Goal: Information Seeking & Learning: Learn about a topic

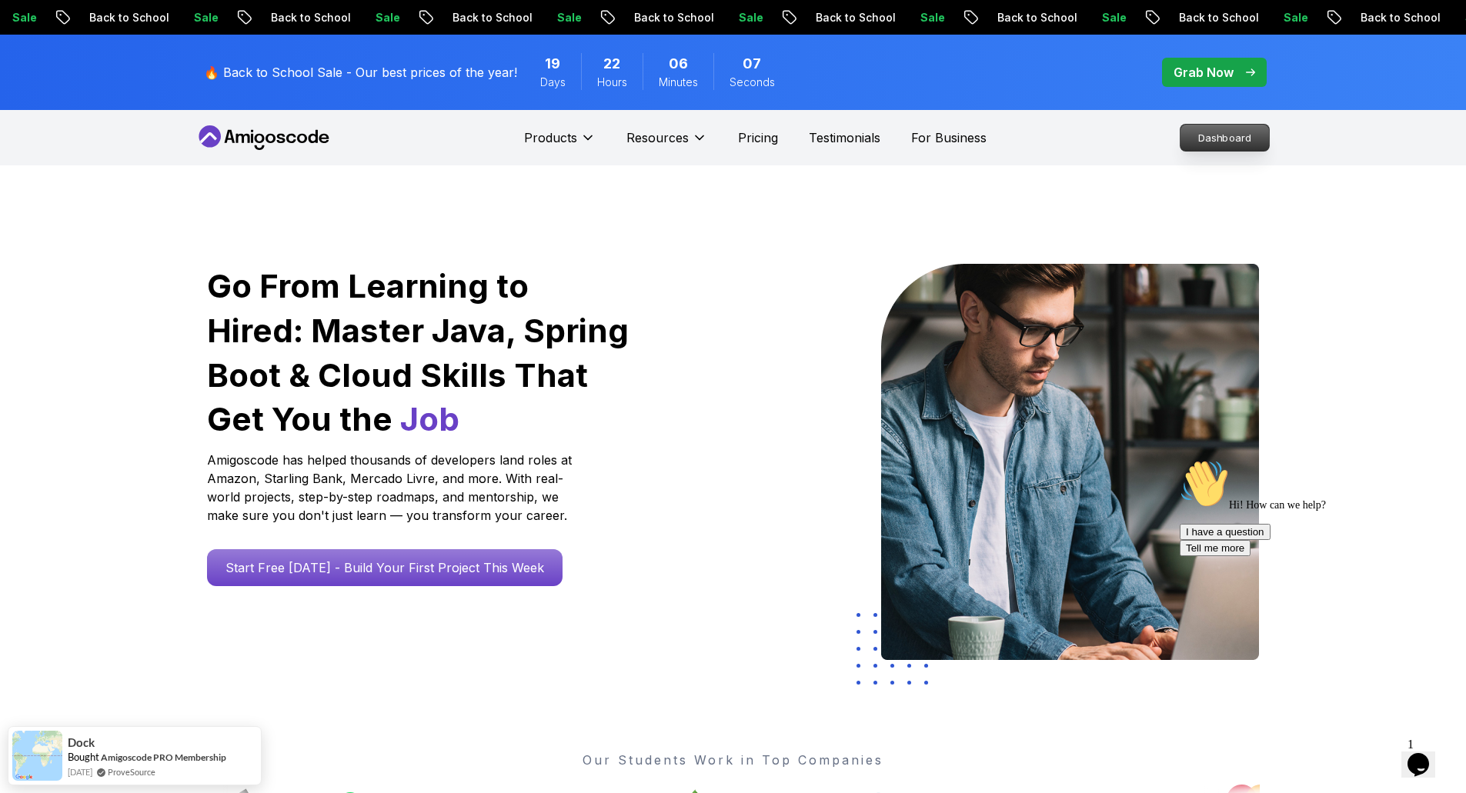
click at [1238, 130] on p "Dashboard" at bounding box center [1225, 138] width 89 height 26
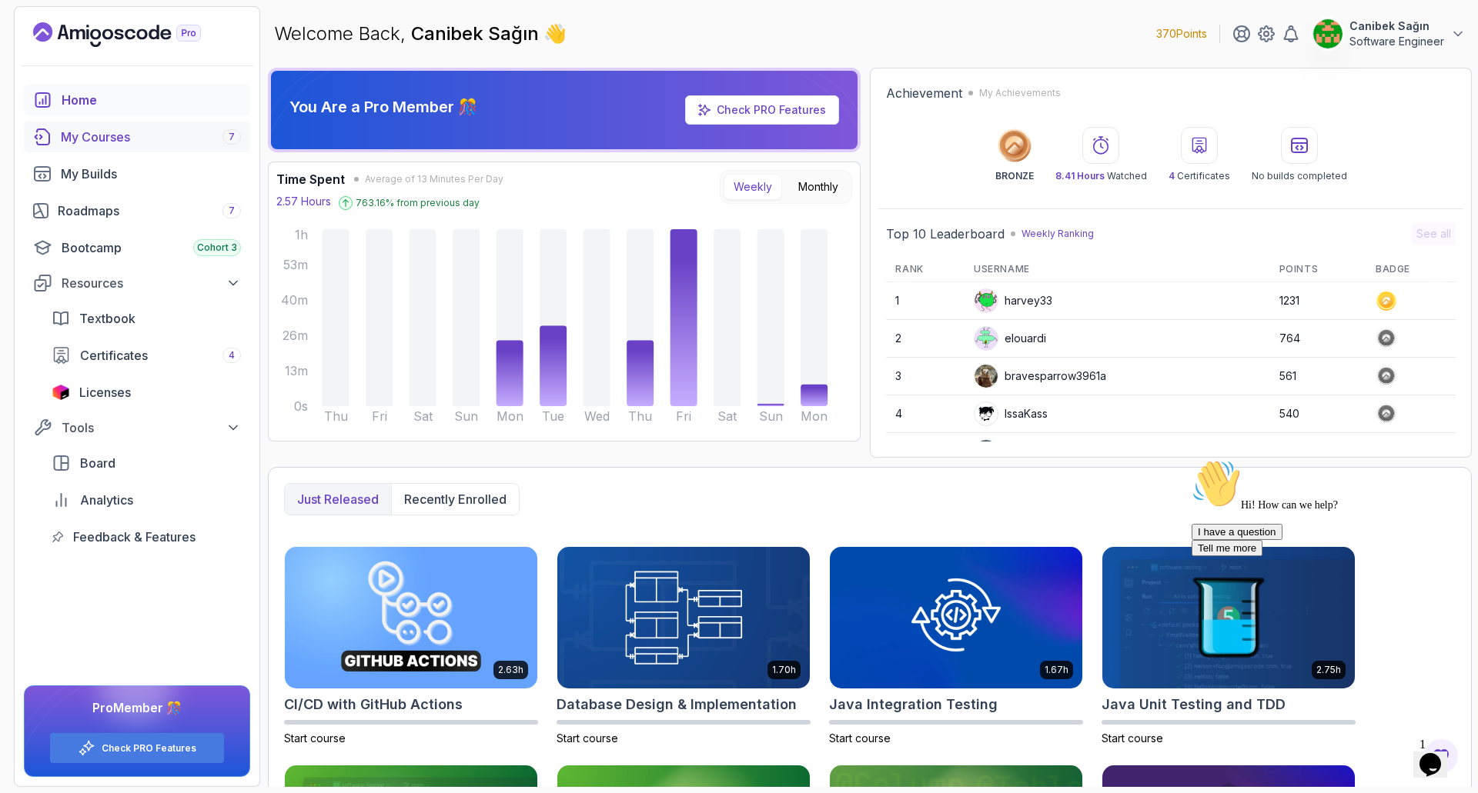
click at [138, 145] on div "My Courses 7" at bounding box center [151, 137] width 180 height 18
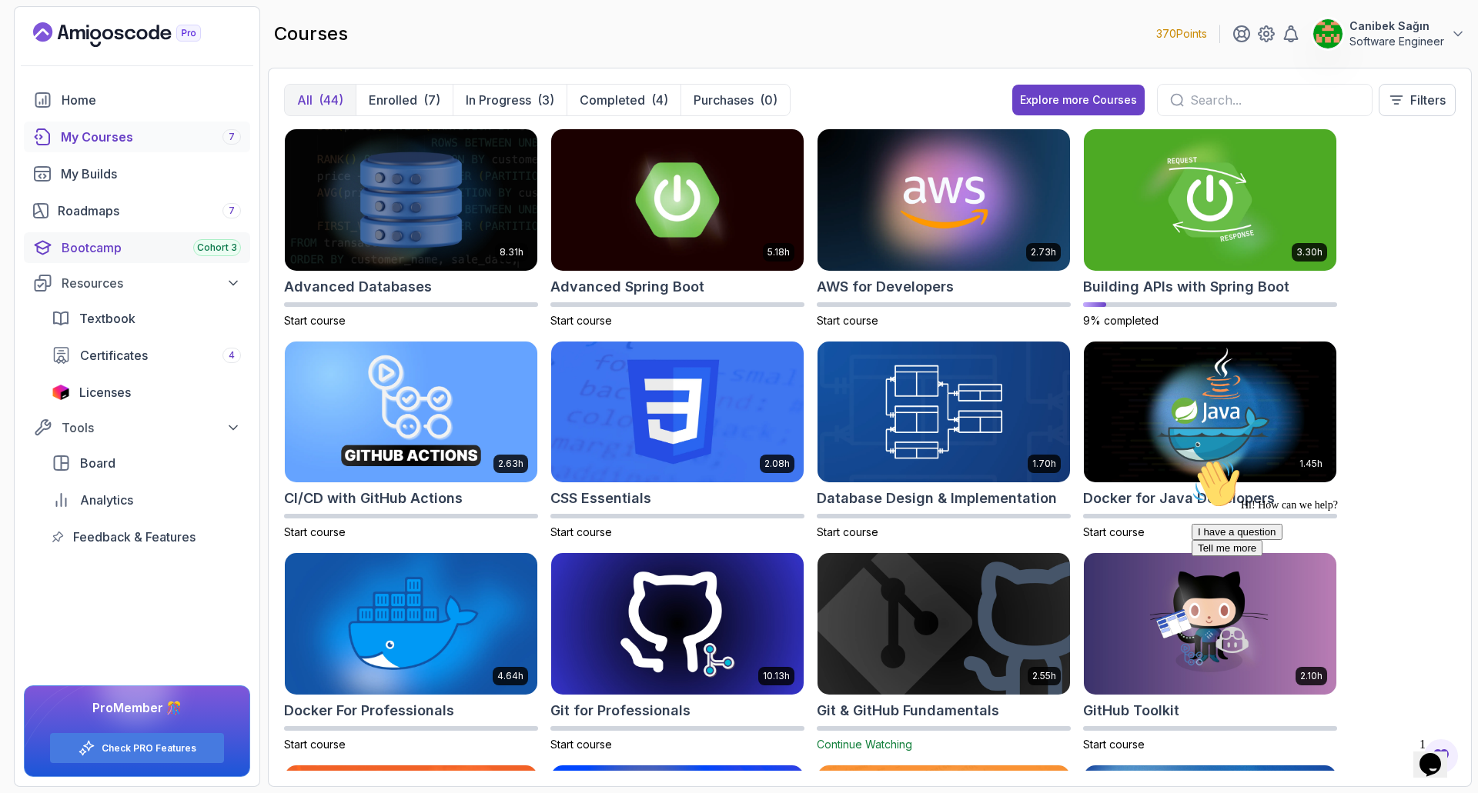
click at [92, 236] on link "Bootcamp Cohort 3" at bounding box center [137, 247] width 226 height 31
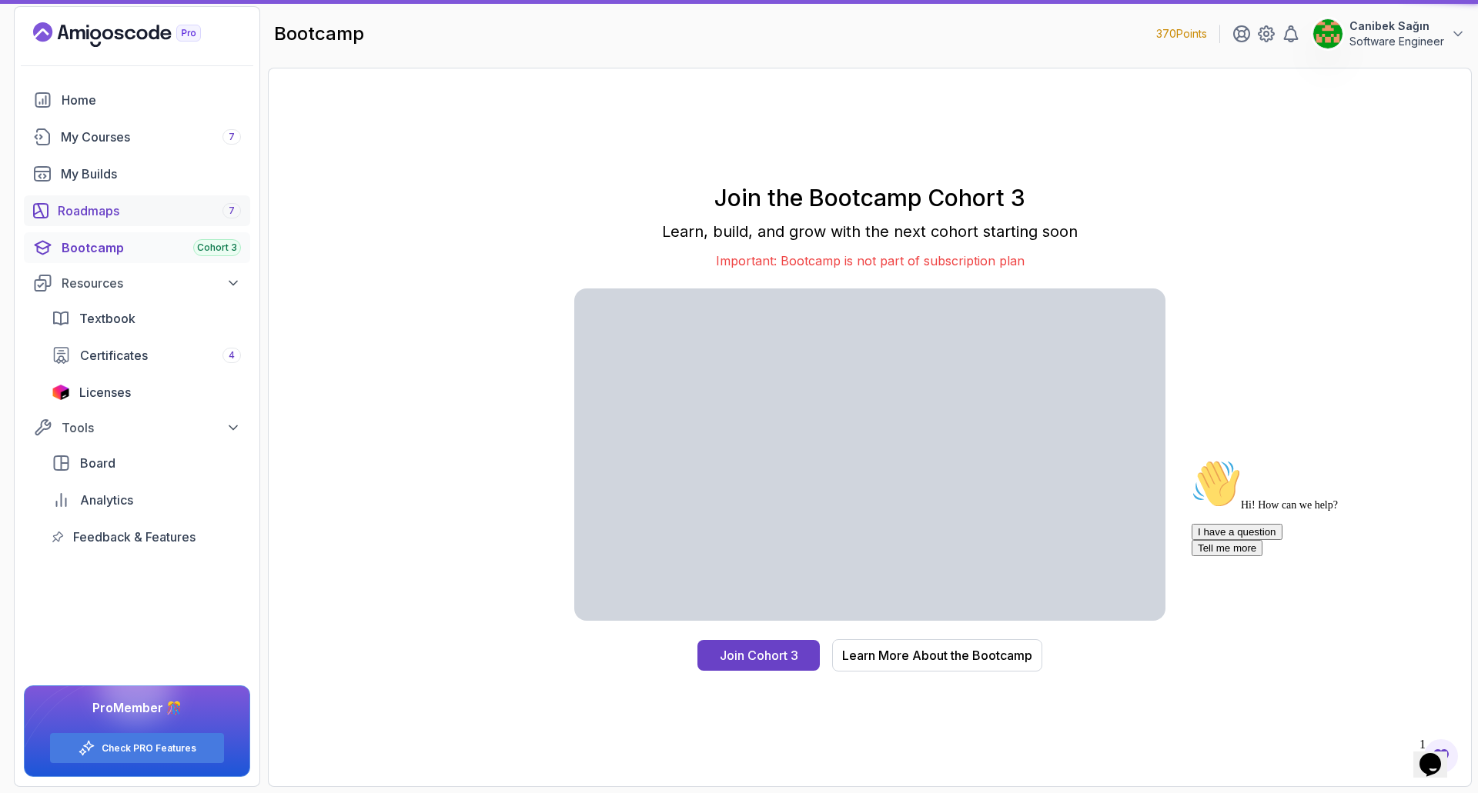
click at [101, 205] on div "Roadmaps 7" at bounding box center [149, 211] width 183 height 18
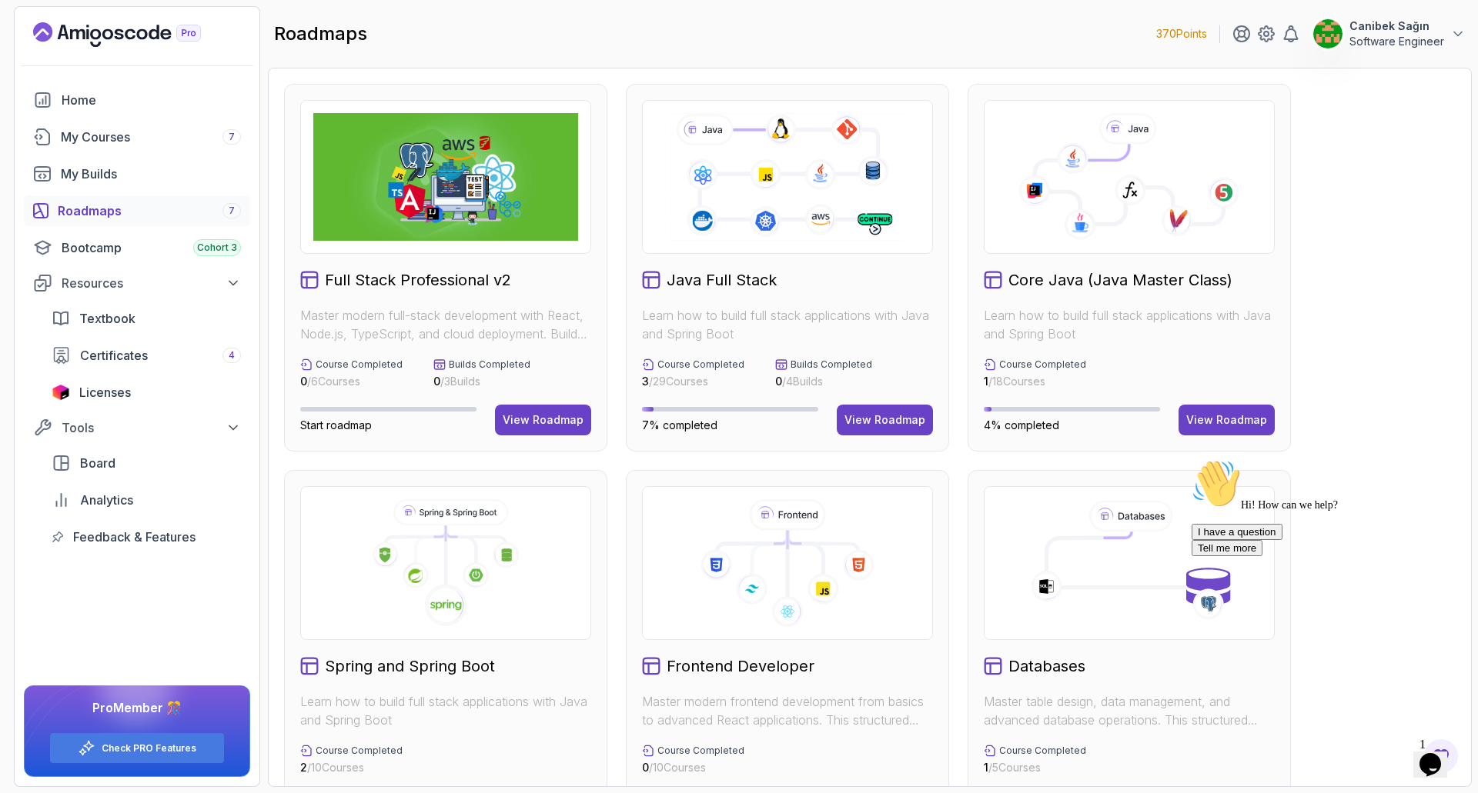
scroll to position [231, 0]
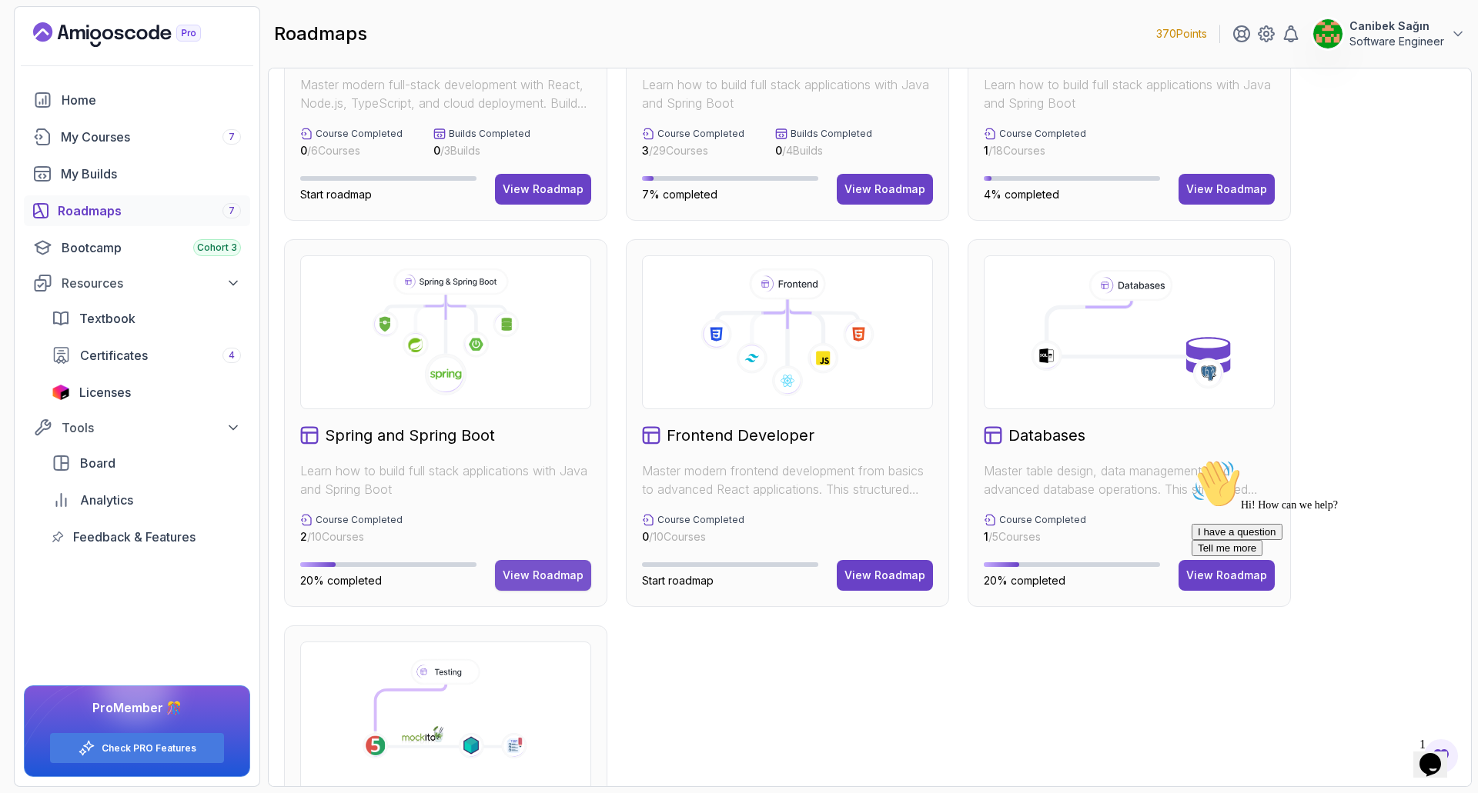
click at [529, 576] on div "View Roadmap" at bounding box center [543, 575] width 81 height 15
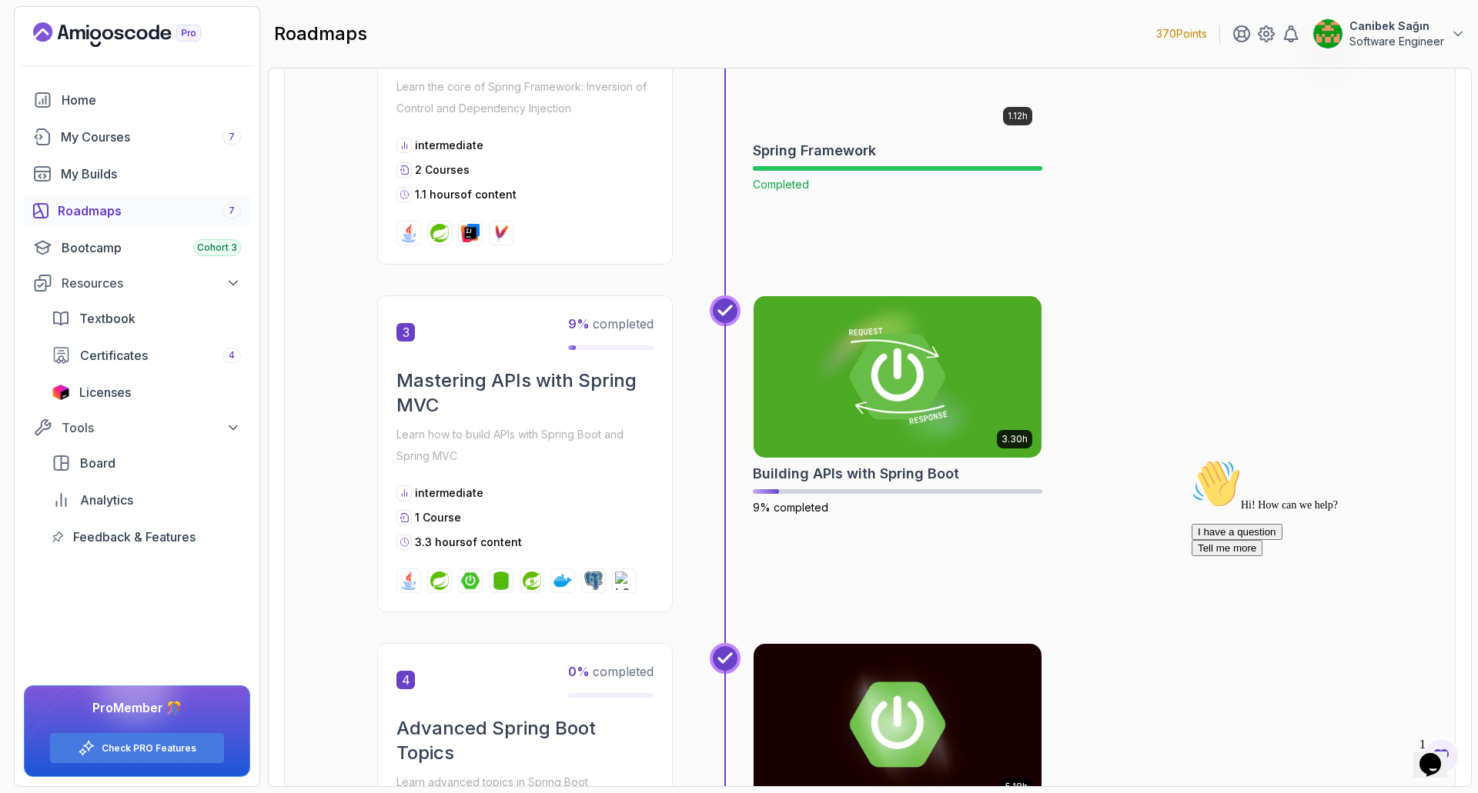
scroll to position [785, 0]
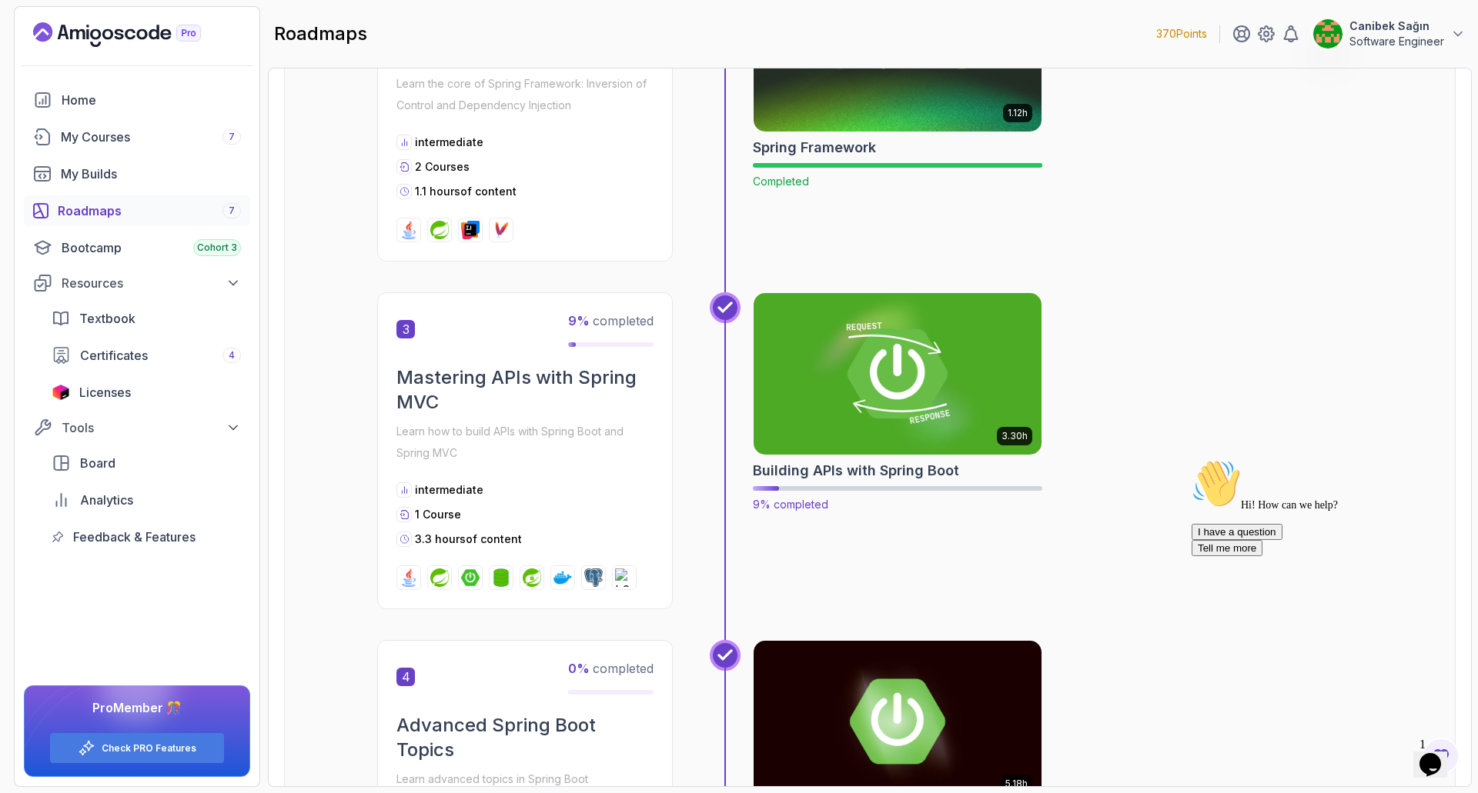
click at [892, 362] on img at bounding box center [898, 373] width 302 height 169
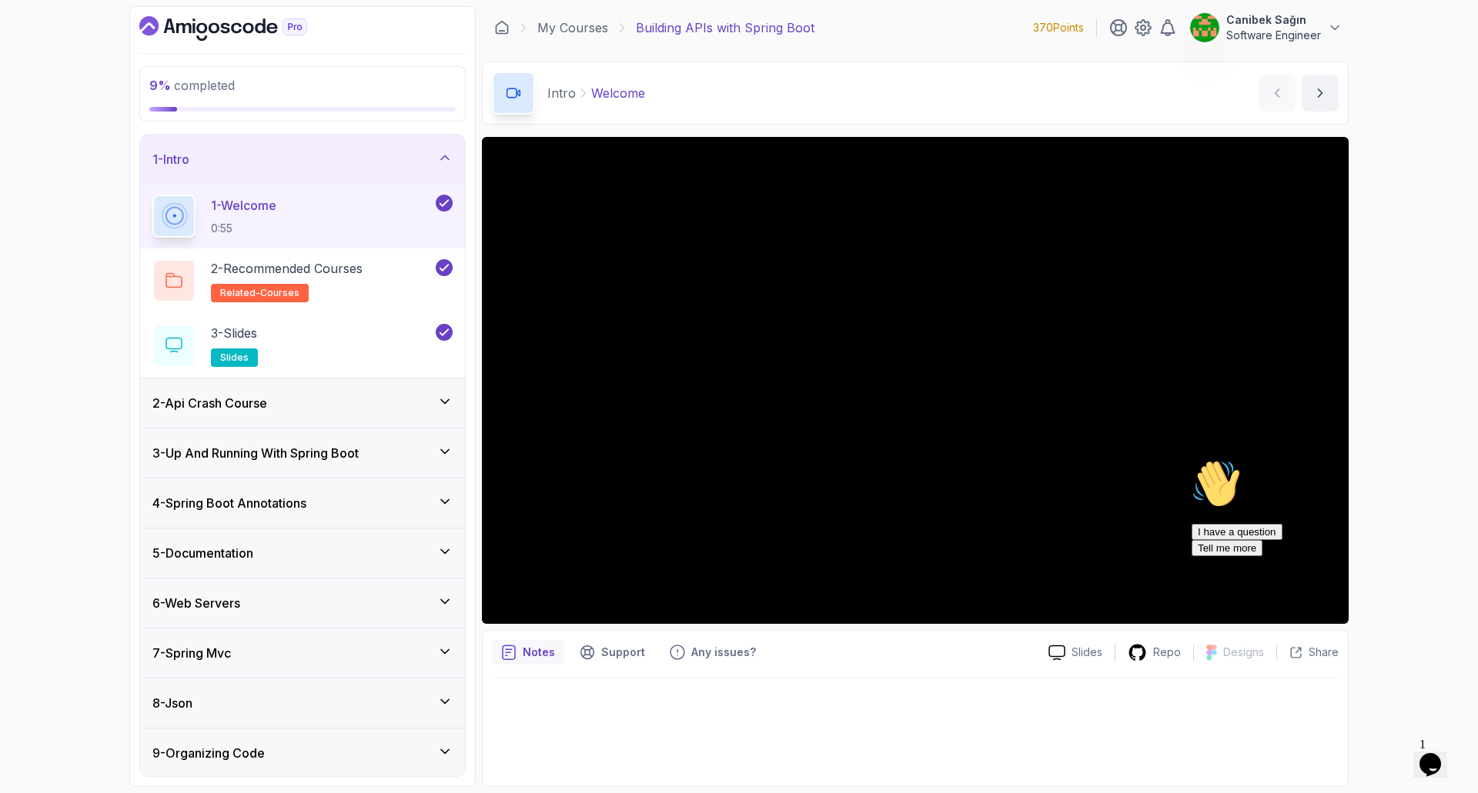
click at [312, 411] on div "2 - Api Crash Course" at bounding box center [302, 403] width 300 height 18
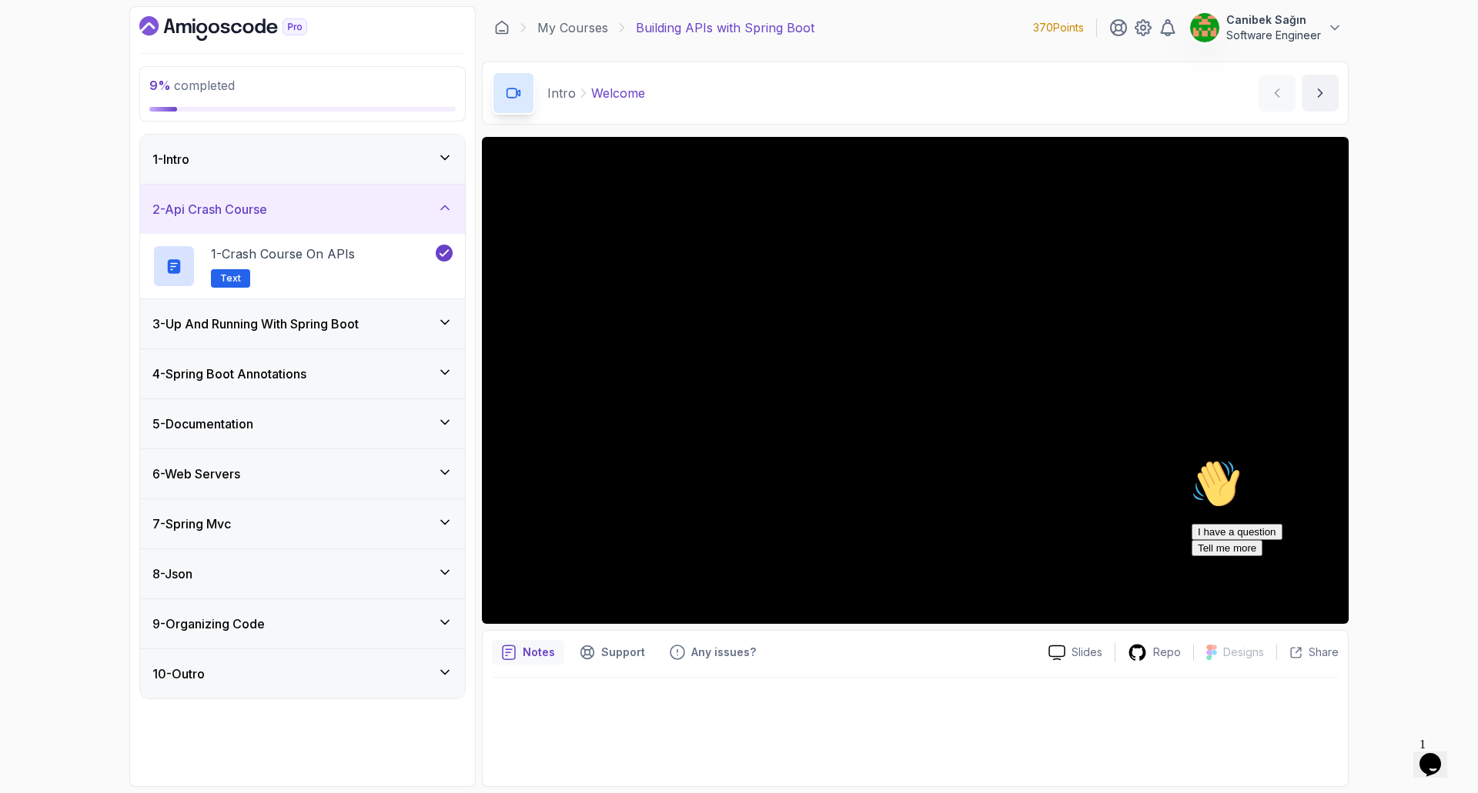
click at [357, 335] on div "3 - Up And Running With Spring Boot" at bounding box center [302, 323] width 325 height 49
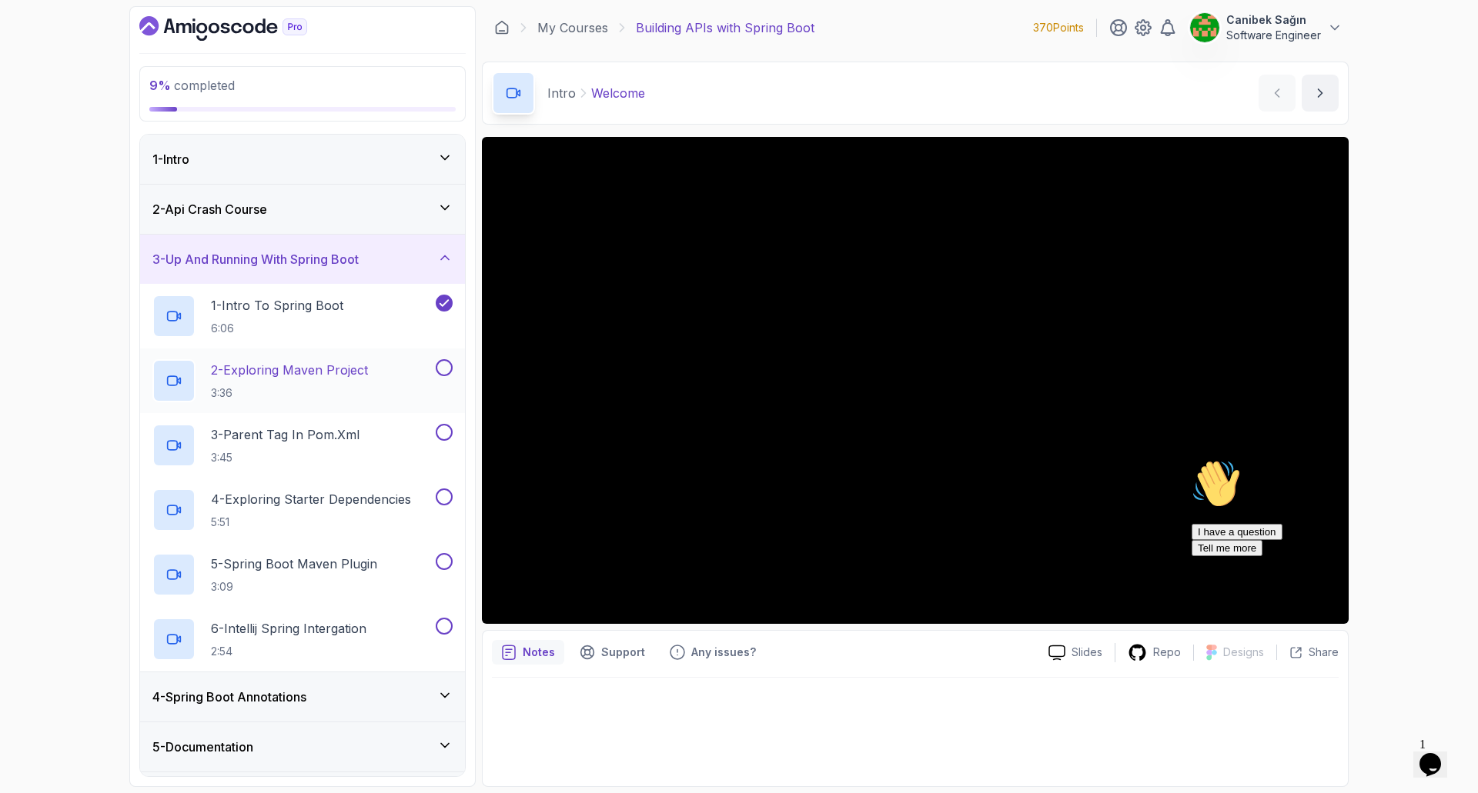
click at [303, 382] on h2 "2 - Exploring Maven Project 3:36" at bounding box center [289, 381] width 157 height 40
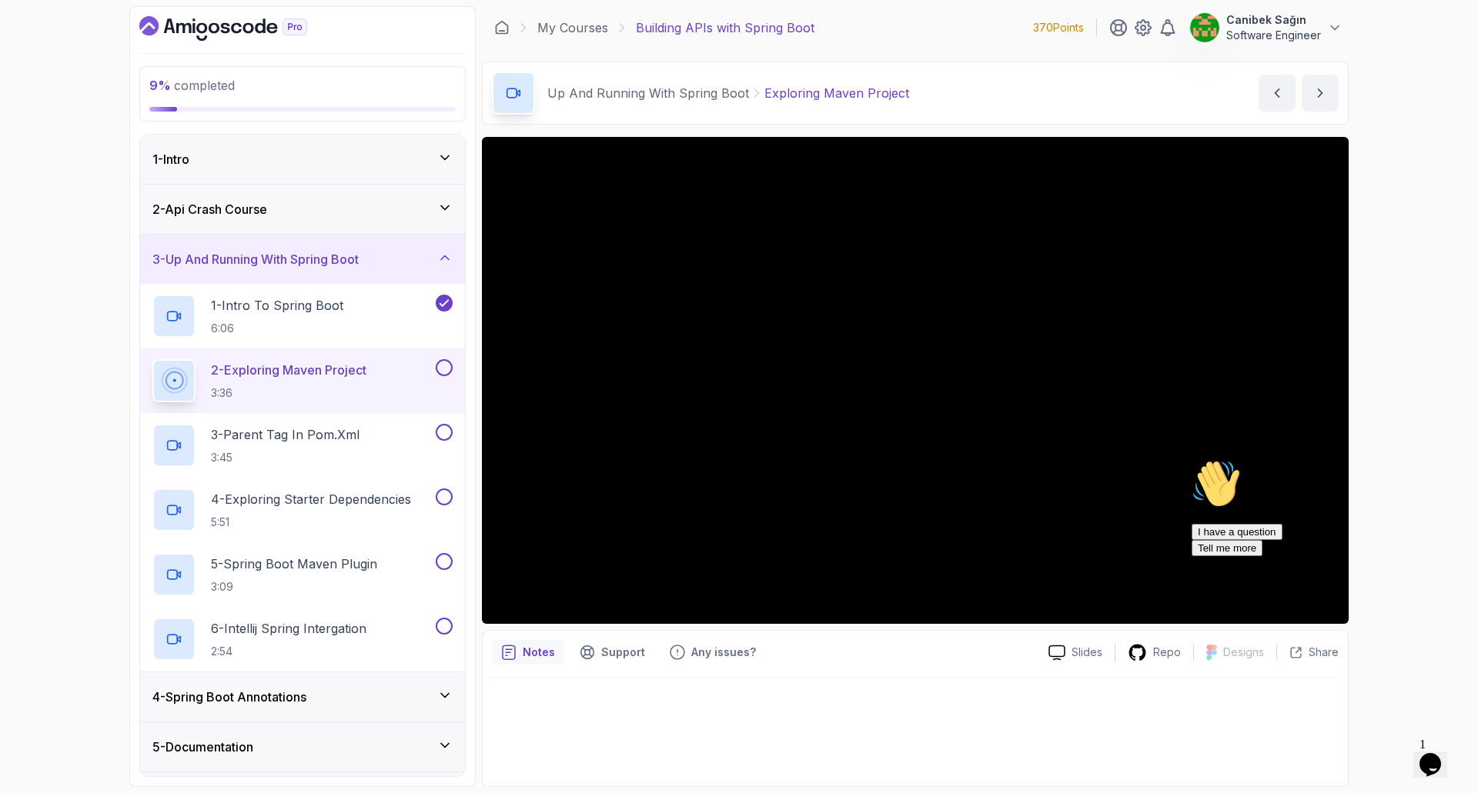
click at [1191, 459] on icon "Chat attention grabber" at bounding box center [1191, 459] width 0 height 0
click at [336, 438] on p "3 - Parent Tag In pom.xml" at bounding box center [285, 435] width 149 height 18
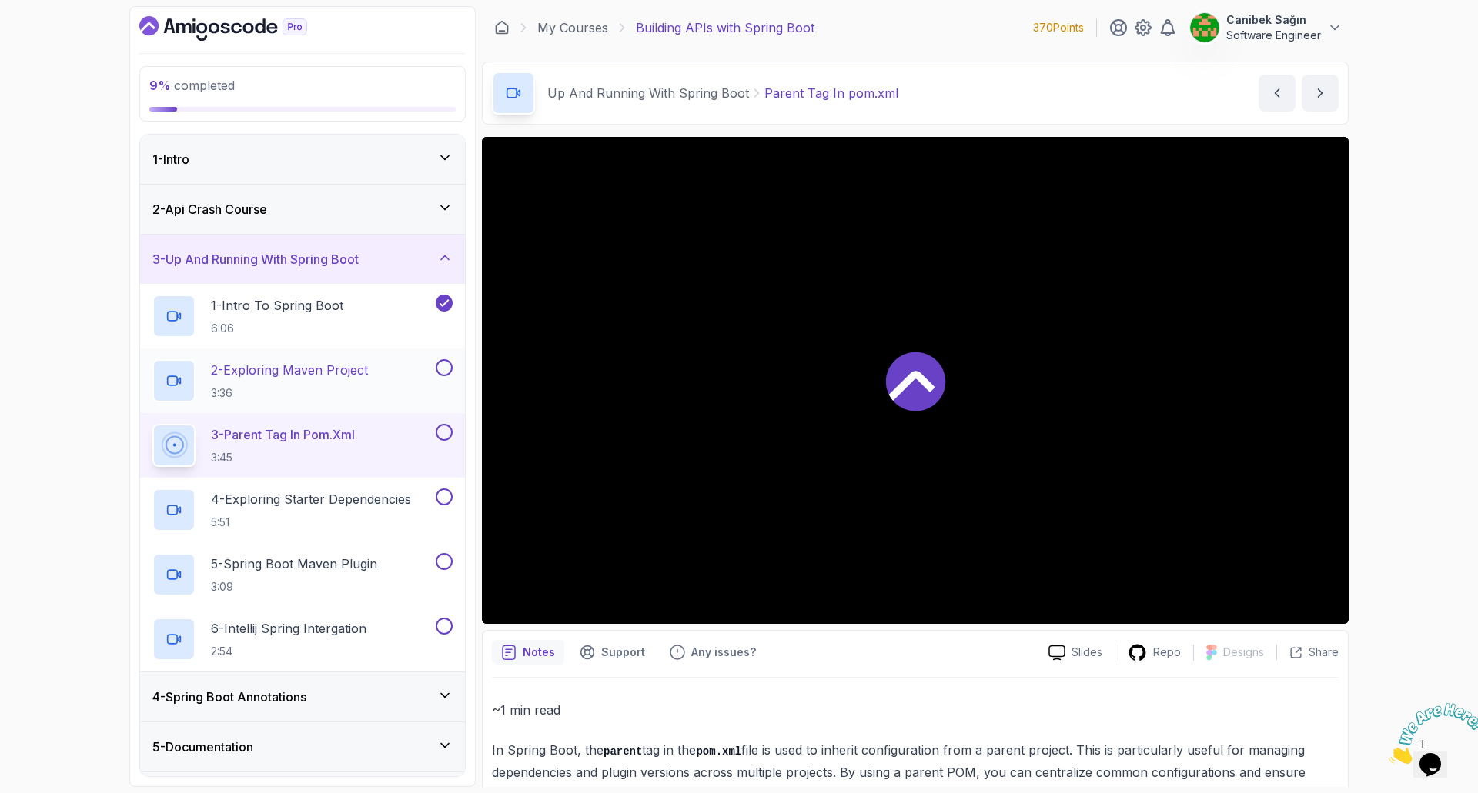
click at [442, 372] on button at bounding box center [444, 367] width 17 height 17
click at [409, 434] on div "3 - Parent Tag In pom.xml 3:45" at bounding box center [292, 445] width 280 height 43
click at [266, 694] on h3 "4 - Spring Boot Annotations" at bounding box center [229, 697] width 154 height 18
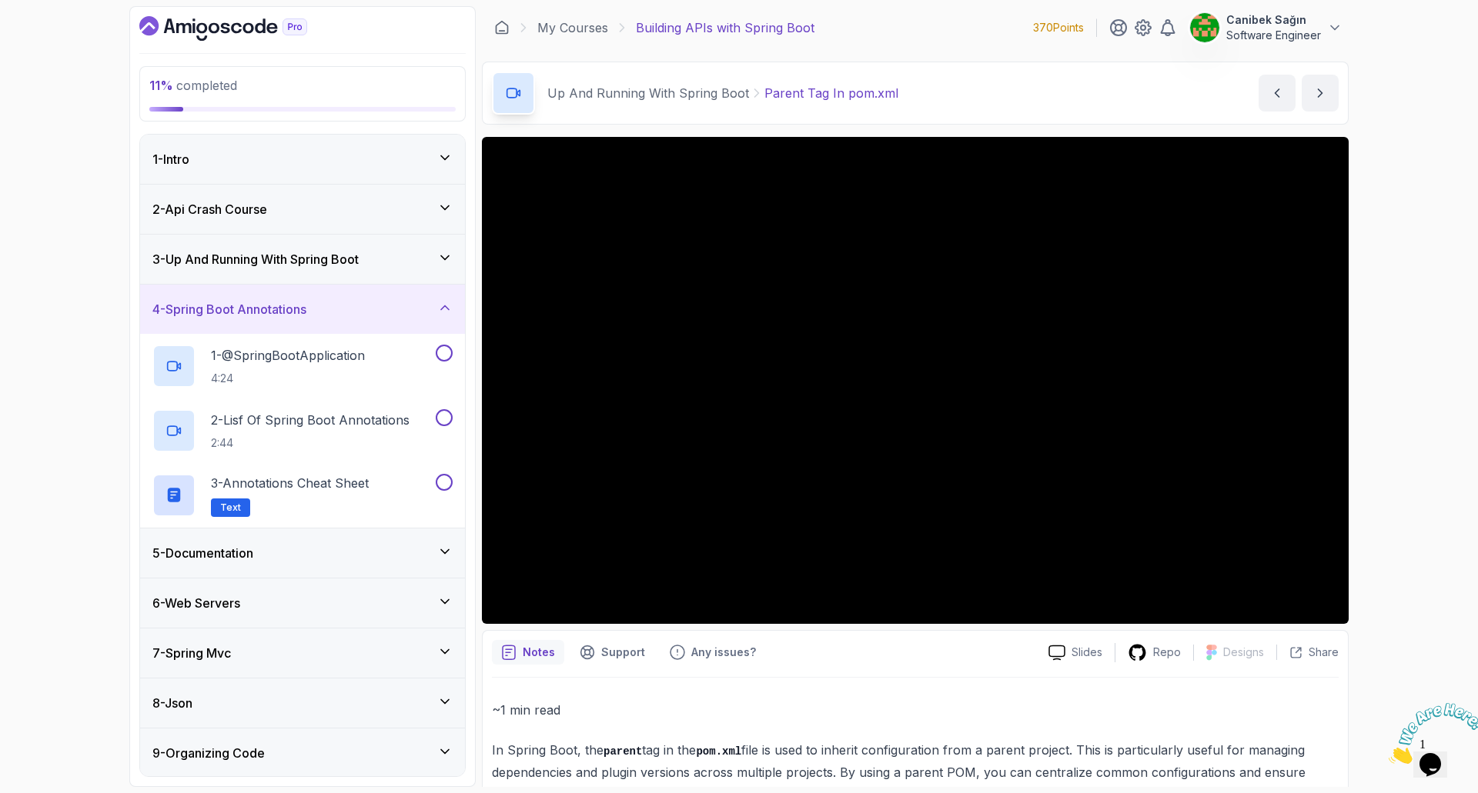
click at [414, 264] on div "3 - Up And Running With Spring Boot" at bounding box center [302, 259] width 300 height 18
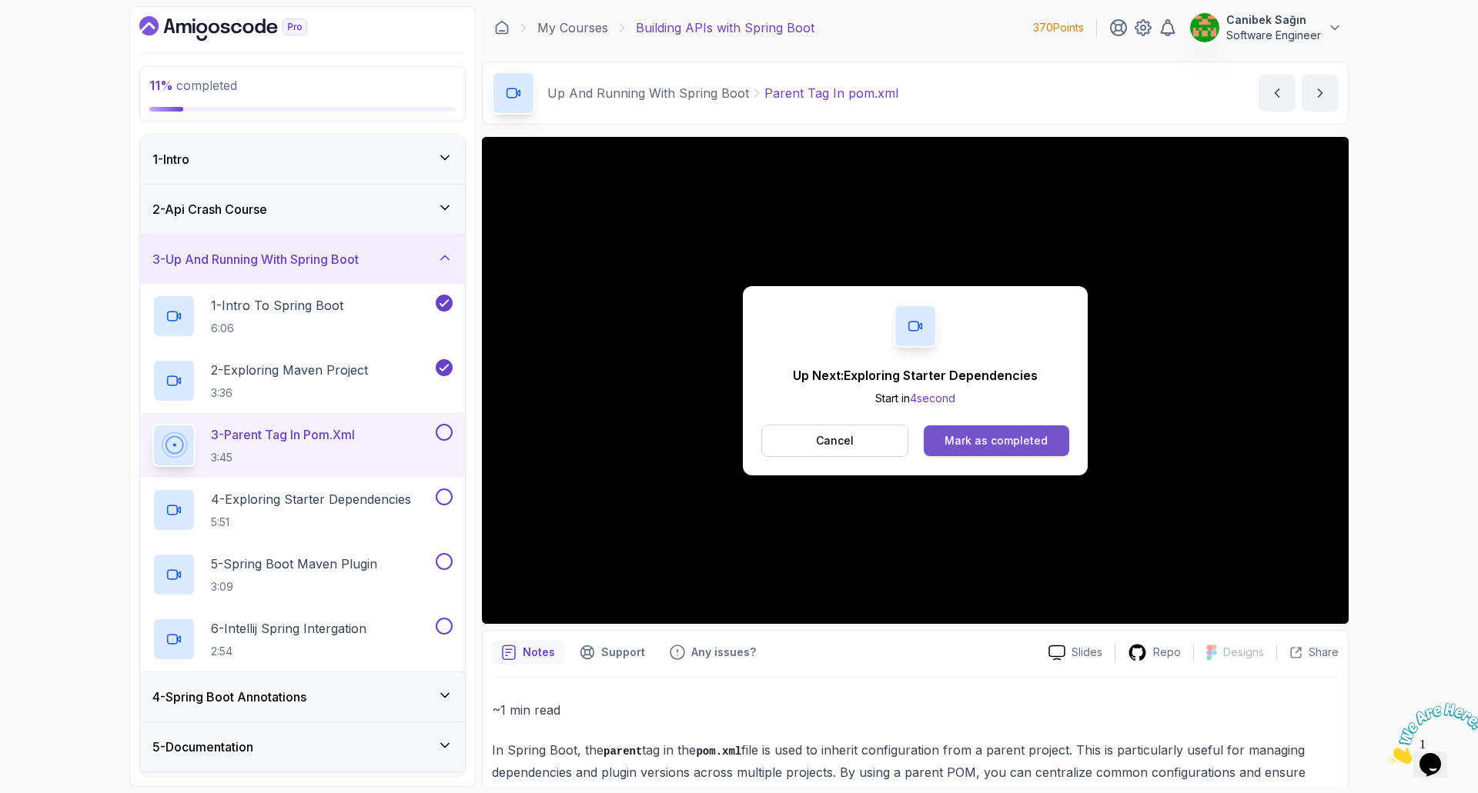
click at [1013, 435] on div "Mark as completed" at bounding box center [995, 440] width 103 height 15
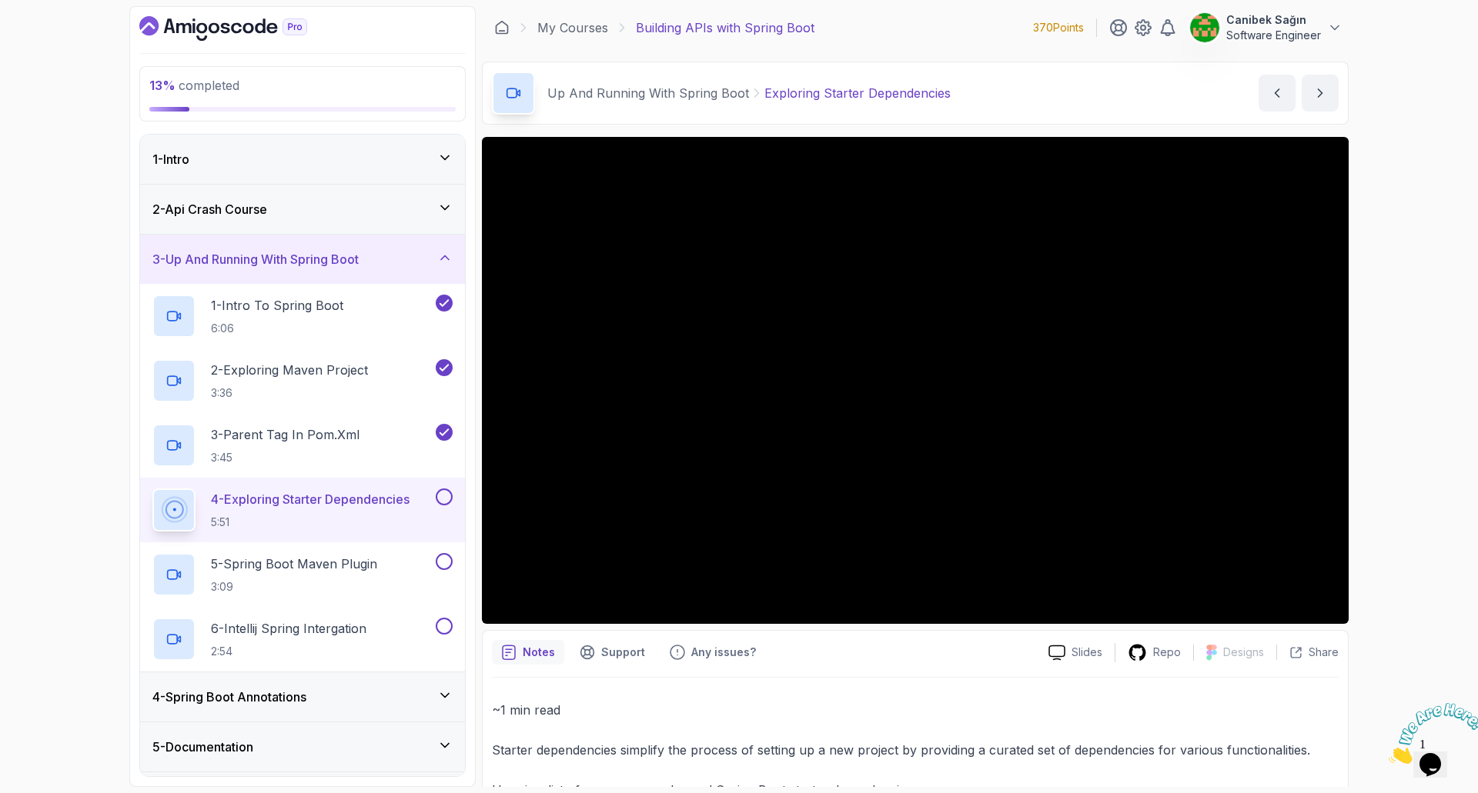
click at [297, 705] on h3 "4 - Spring Boot Annotations" at bounding box center [229, 697] width 154 height 18
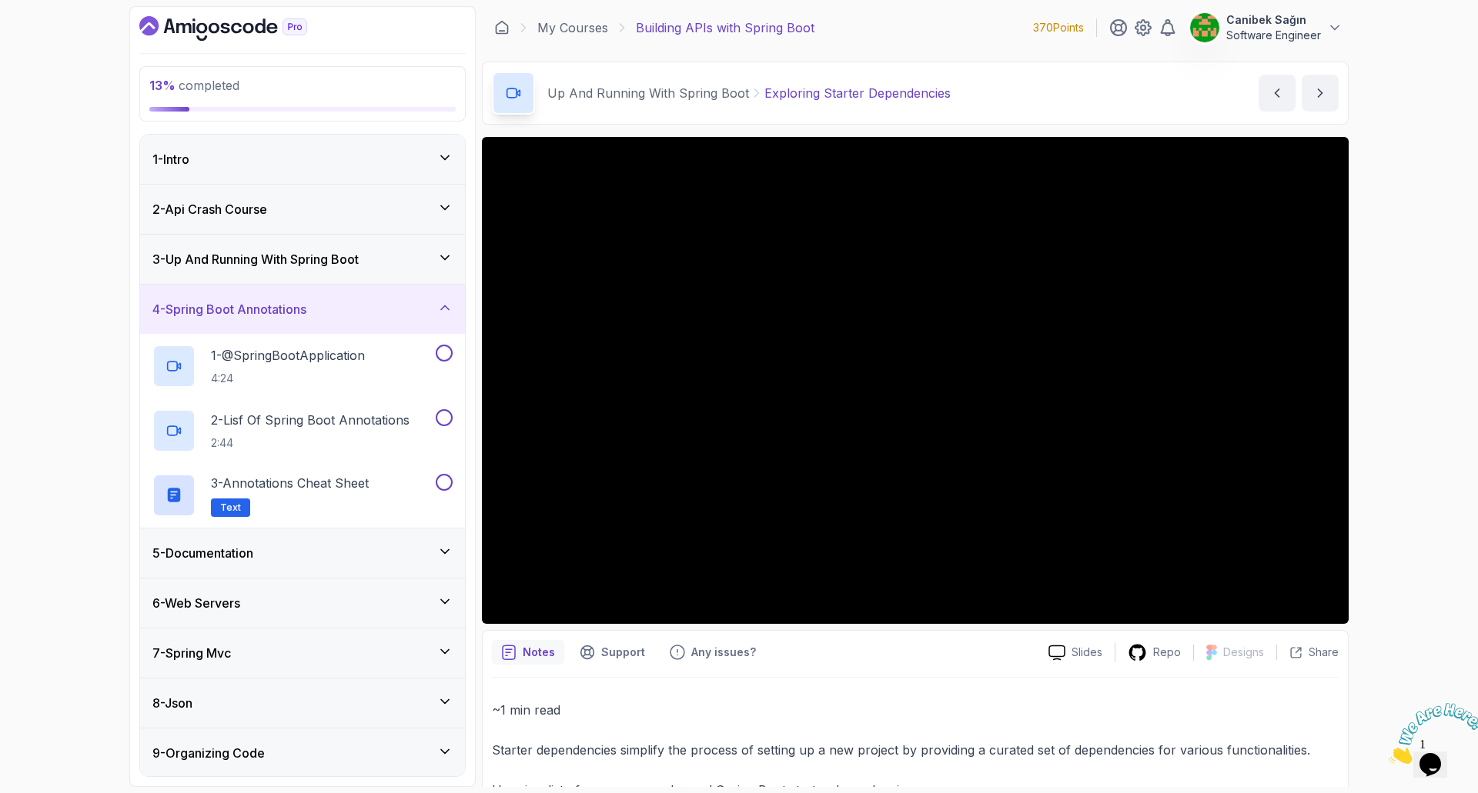
click at [327, 558] on div "5 - Documentation" at bounding box center [302, 553] width 300 height 18
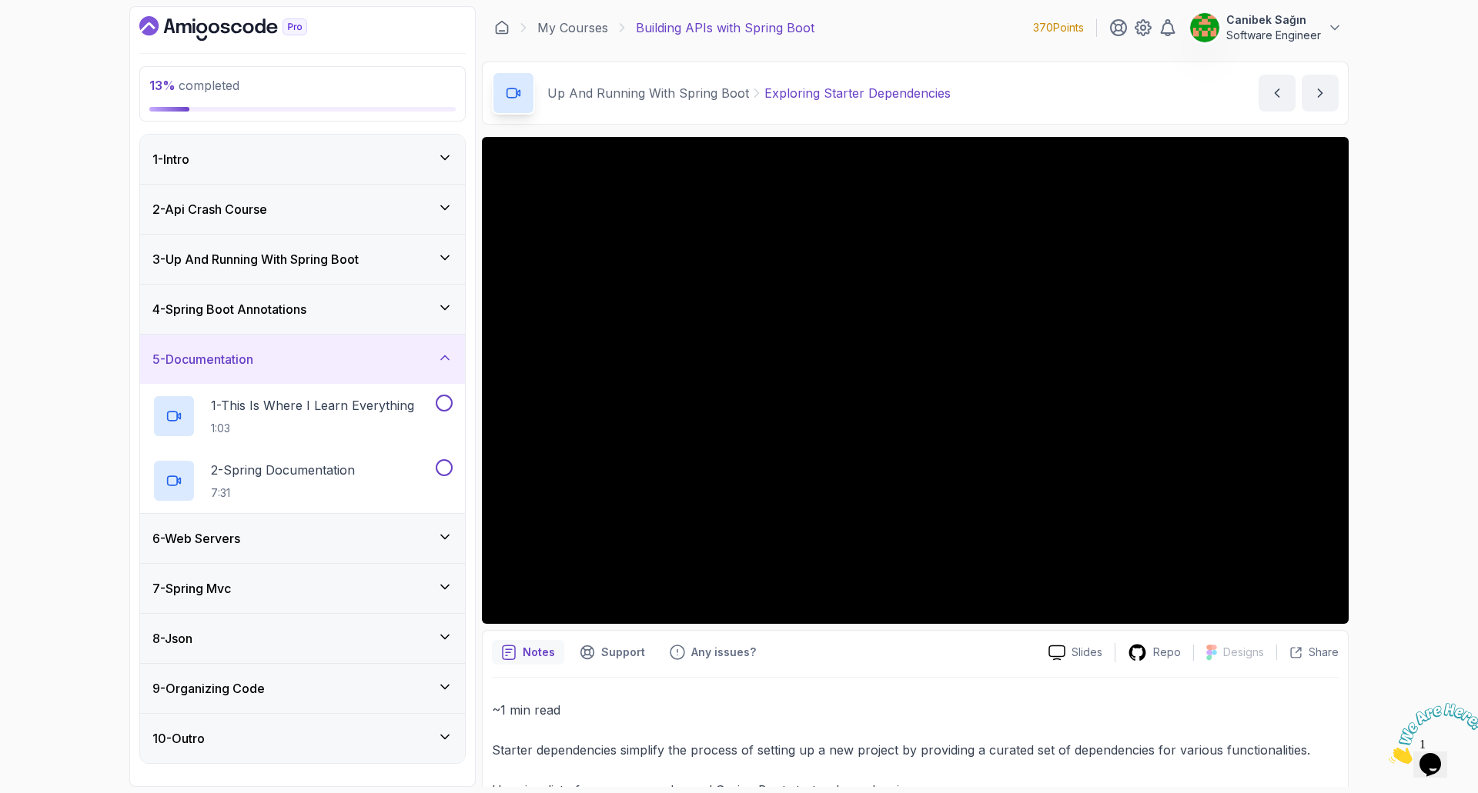
click at [358, 532] on div "6 - Web Servers" at bounding box center [302, 538] width 300 height 18
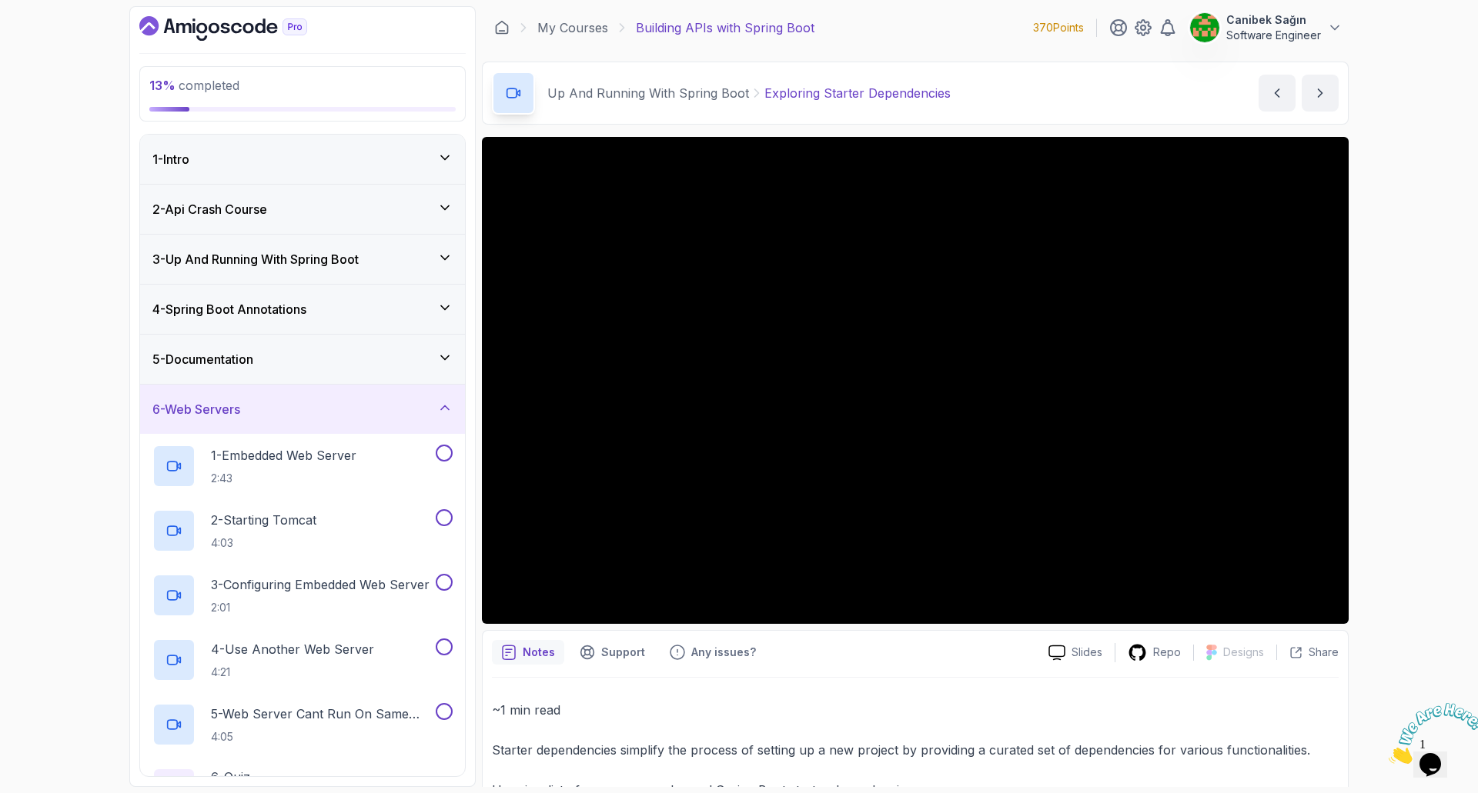
click at [329, 415] on div "6 - Web Servers" at bounding box center [302, 409] width 300 height 18
